Goal: Find specific page/section: Find specific page/section

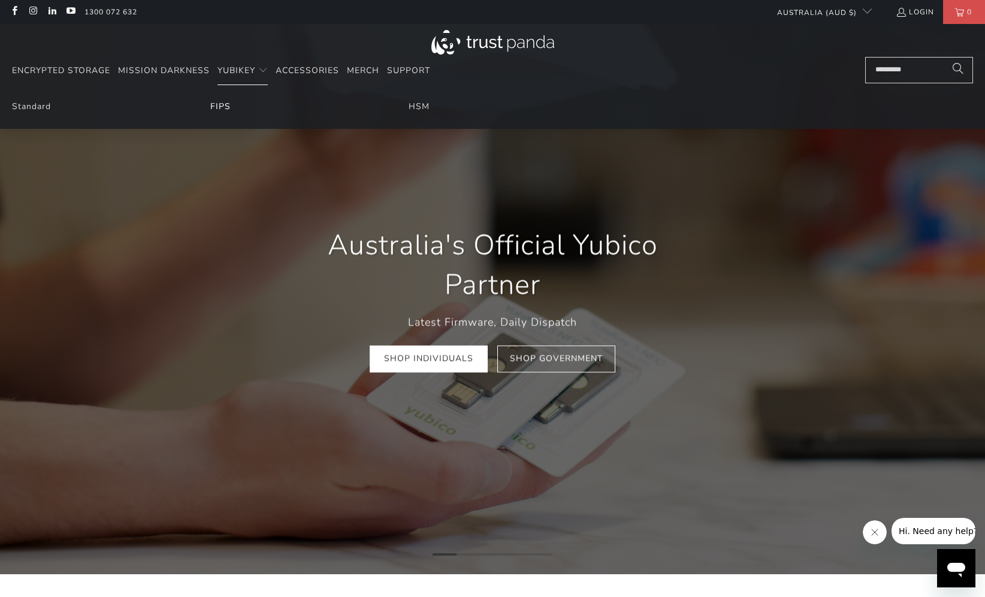
click at [225, 104] on link "FIPS" at bounding box center [220, 106] width 20 height 11
click at [407, 103] on ul "Standard FIPS HSM" at bounding box center [492, 110] width 985 height 38
click at [412, 105] on link "HSM" at bounding box center [419, 106] width 21 height 11
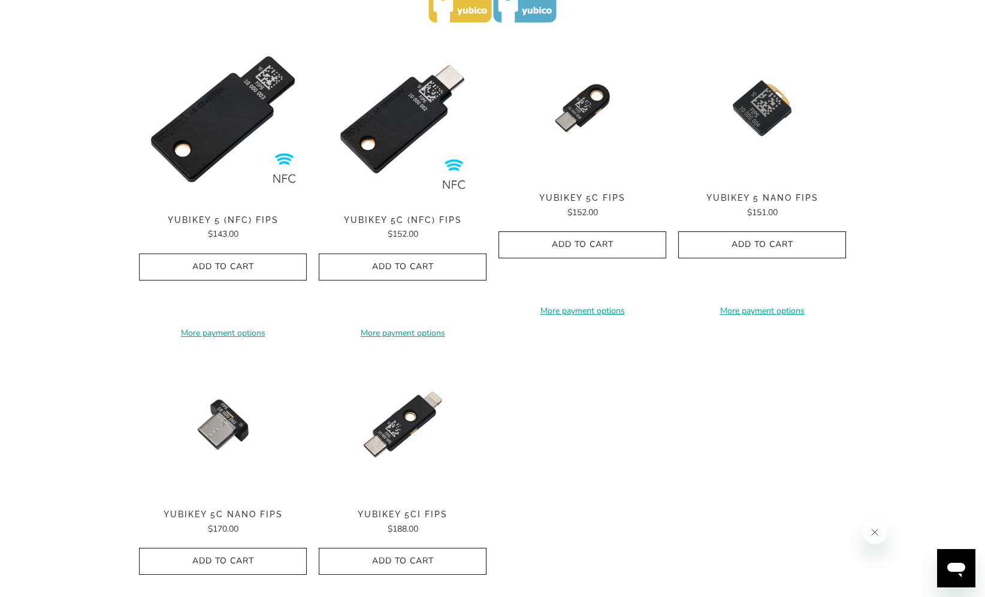
scroll to position [479, 0]
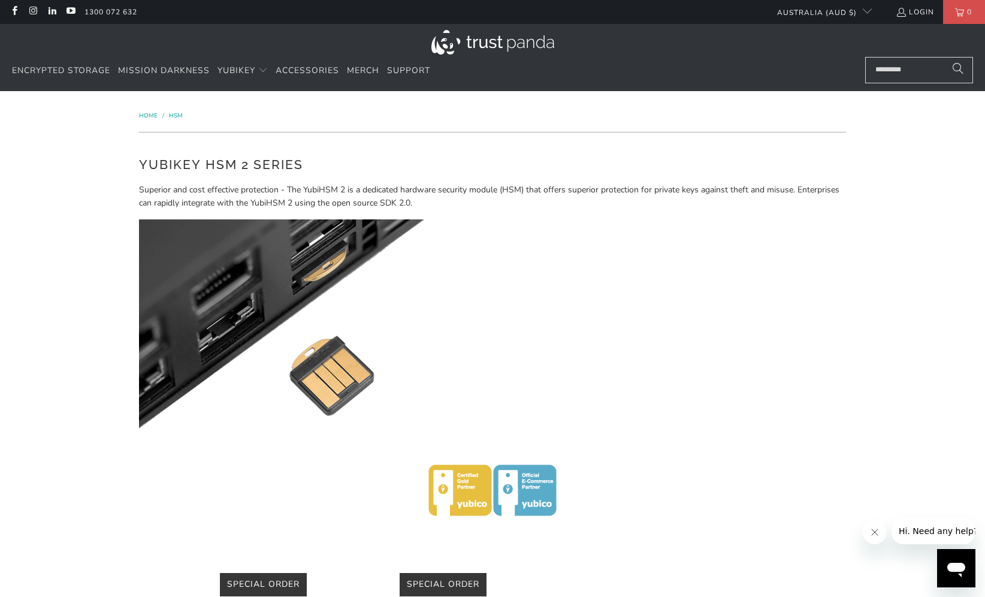
scroll to position [300, 0]
